Goal: Find specific page/section: Find specific page/section

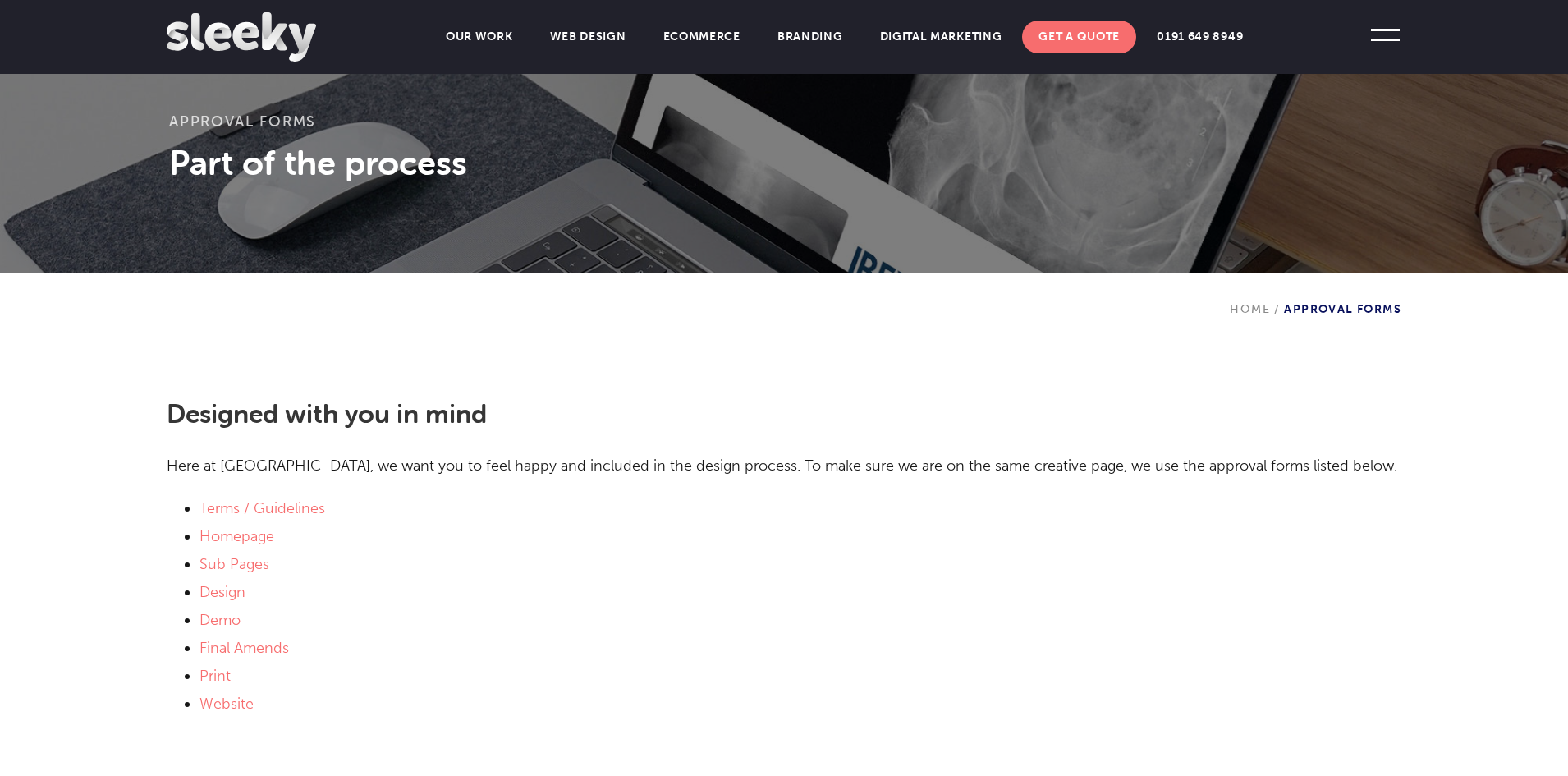
scroll to position [199, 0]
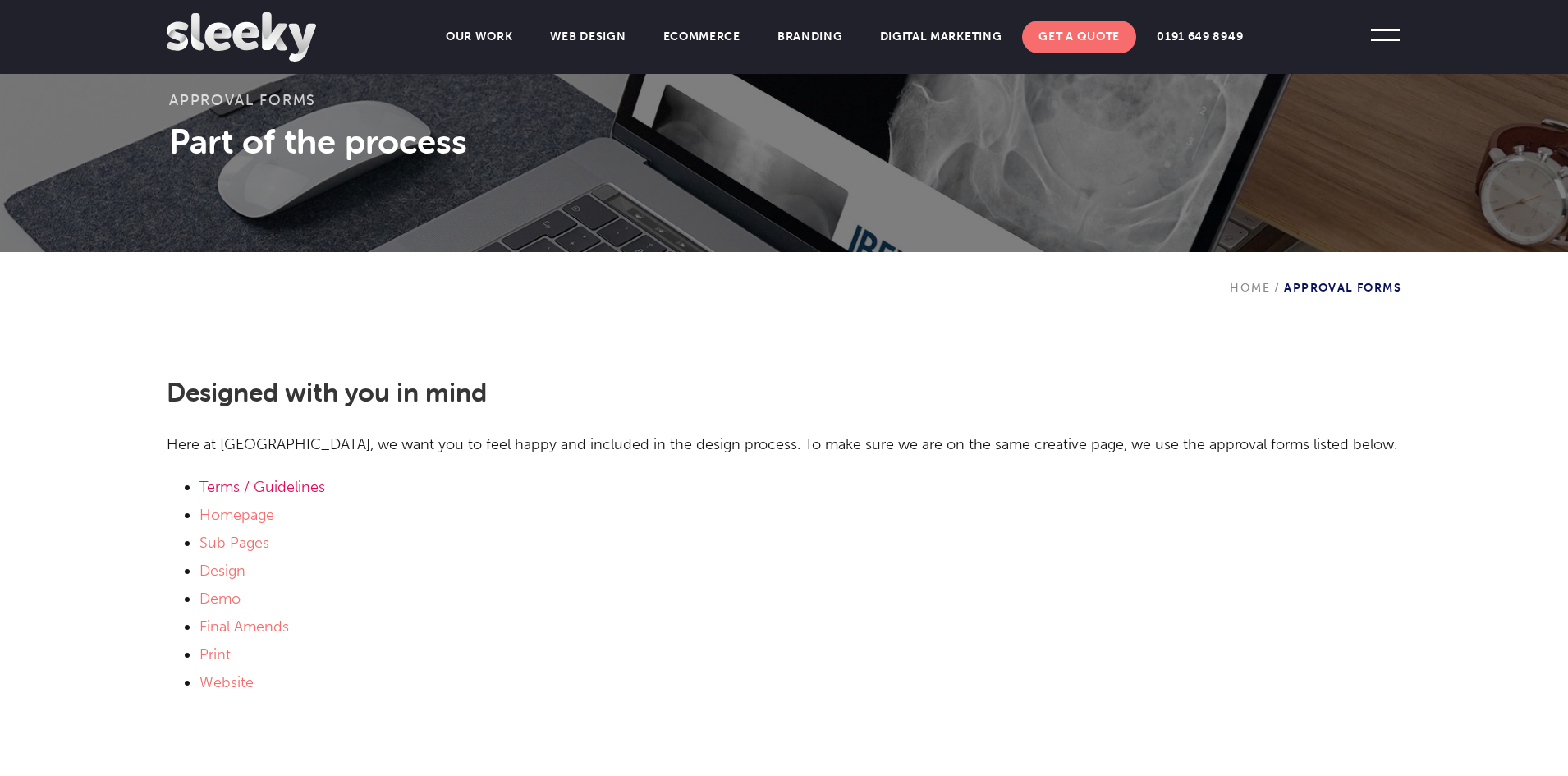
click at [284, 486] on link "Terms / Guidelines" at bounding box center [262, 487] width 126 height 18
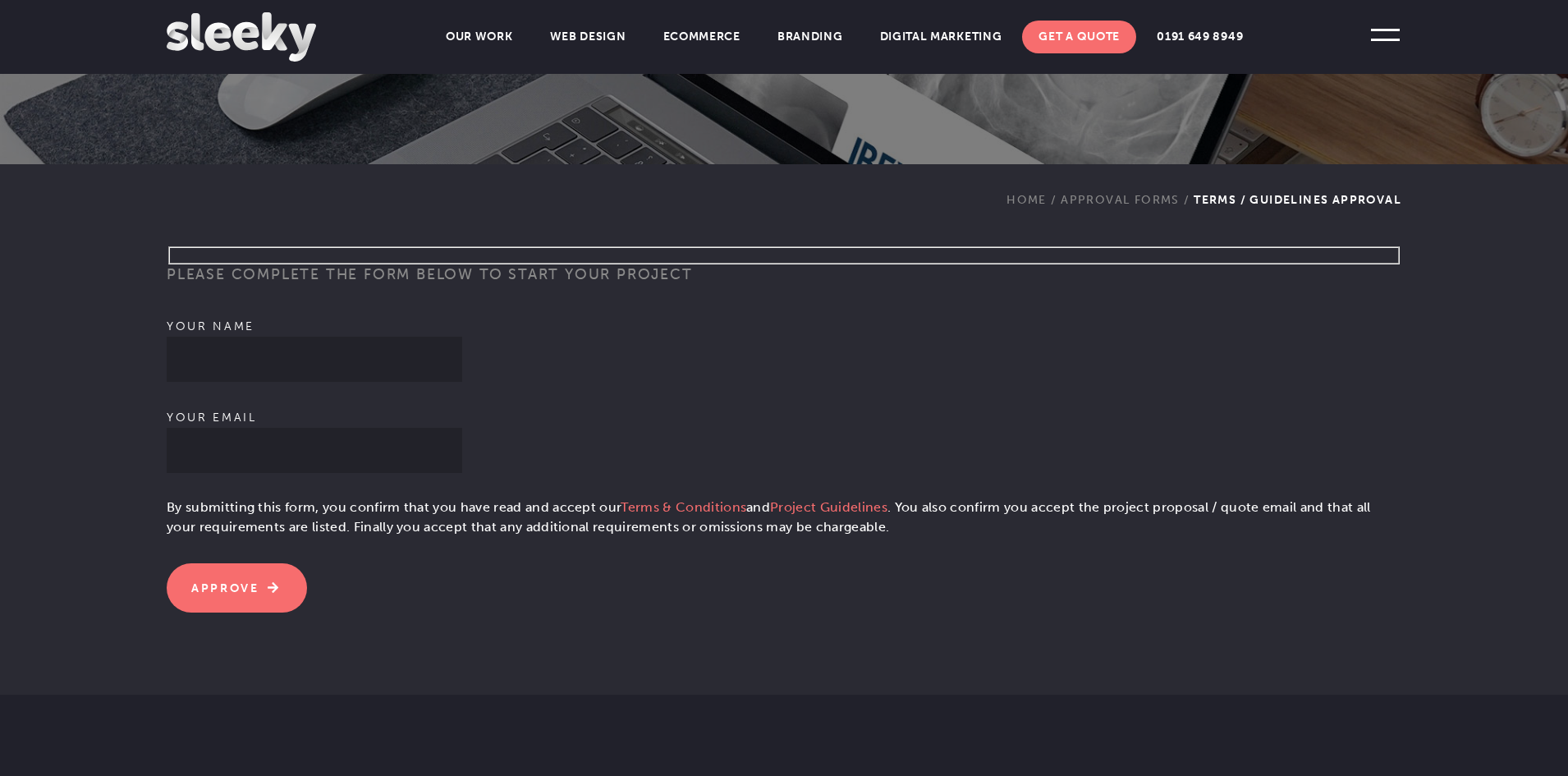
scroll to position [299, 0]
